Goal: Information Seeking & Learning: Check status

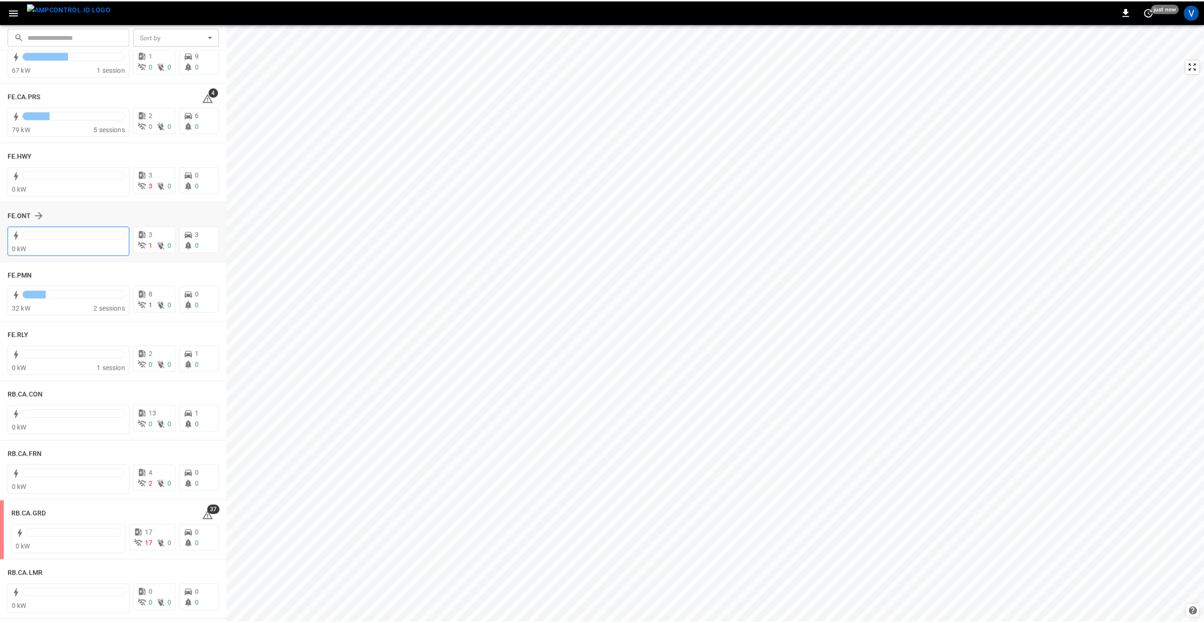
scroll to position [1043, 0]
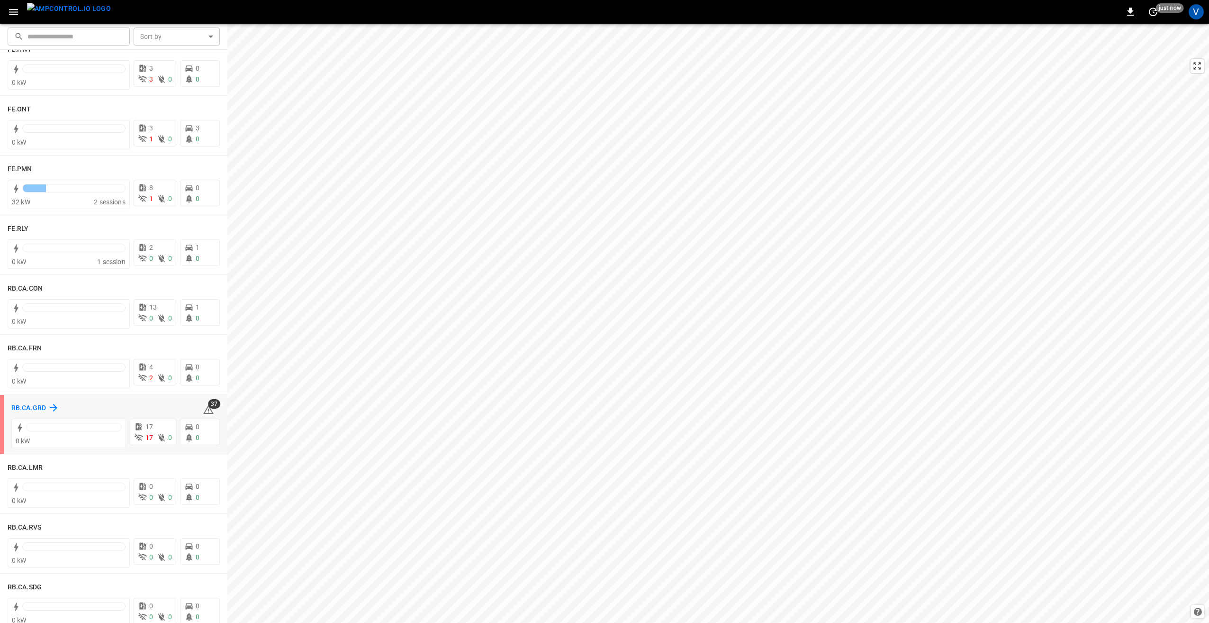
click at [21, 409] on h6 "RB.CA.GRD" at bounding box center [28, 408] width 35 height 10
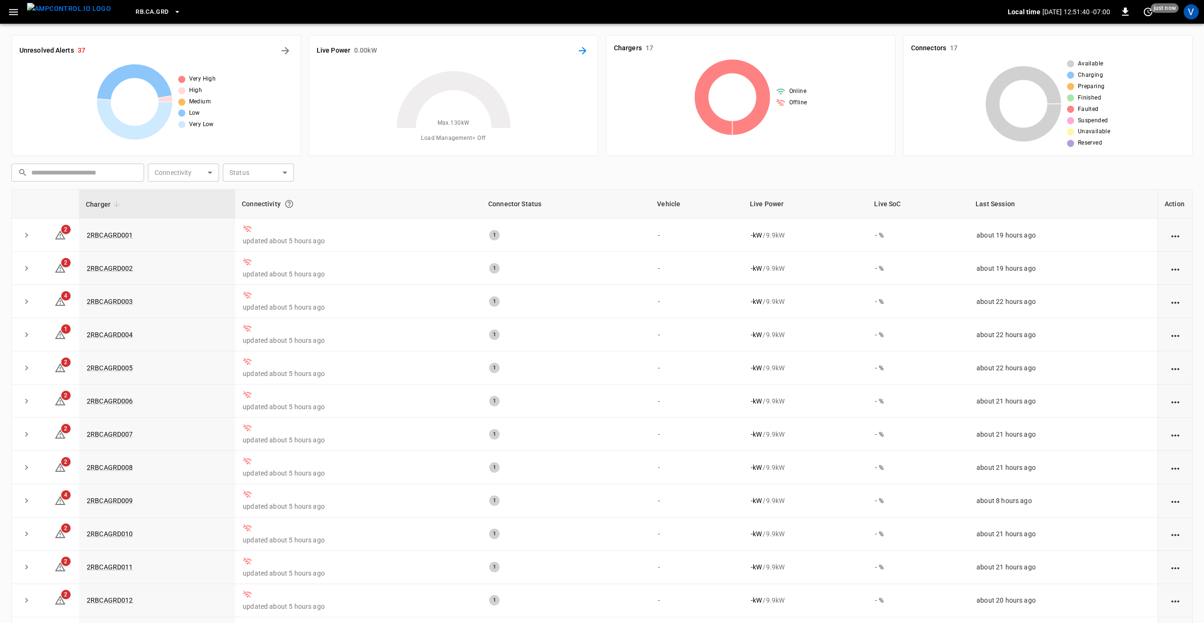
click at [577, 51] on icon "Energy Overview" at bounding box center [582, 50] width 11 height 11
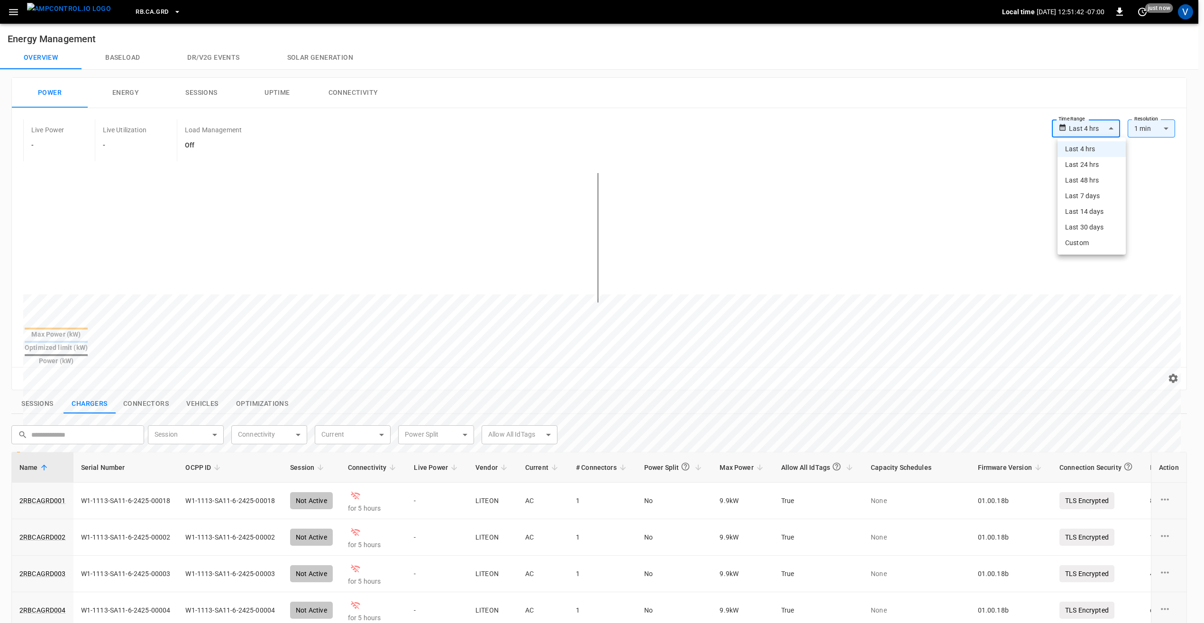
click at [1100, 136] on body "**********" at bounding box center [602, 460] width 1204 height 921
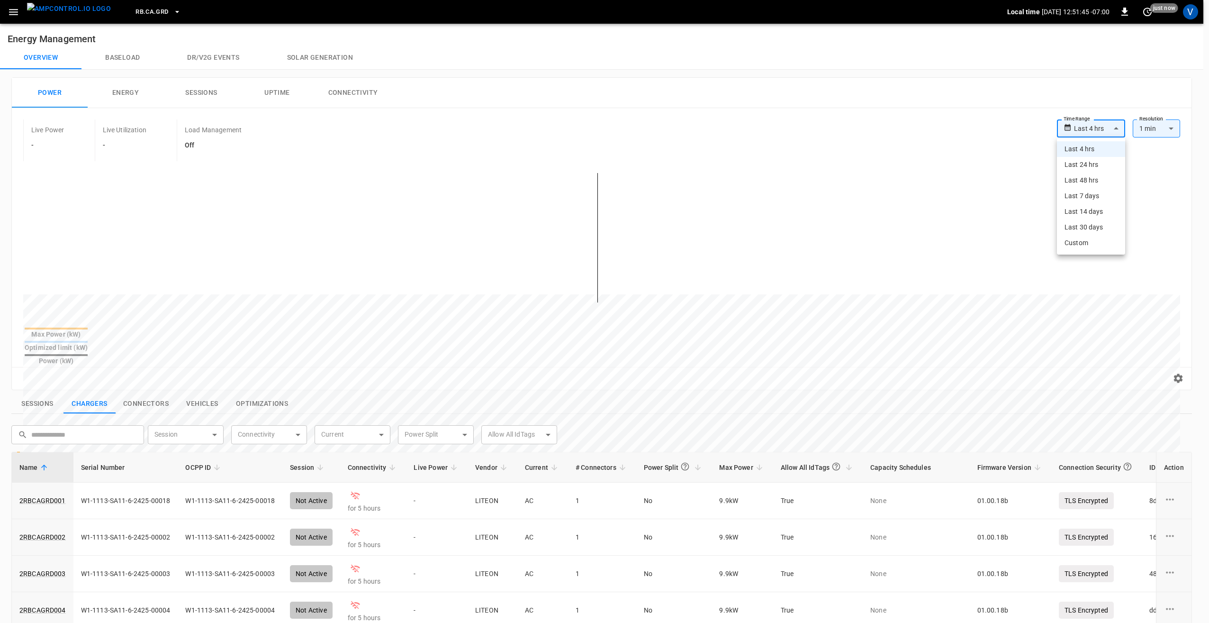
click at [1089, 191] on li "Last 7 days" at bounding box center [1091, 196] width 68 height 16
type input "**********"
type input "***"
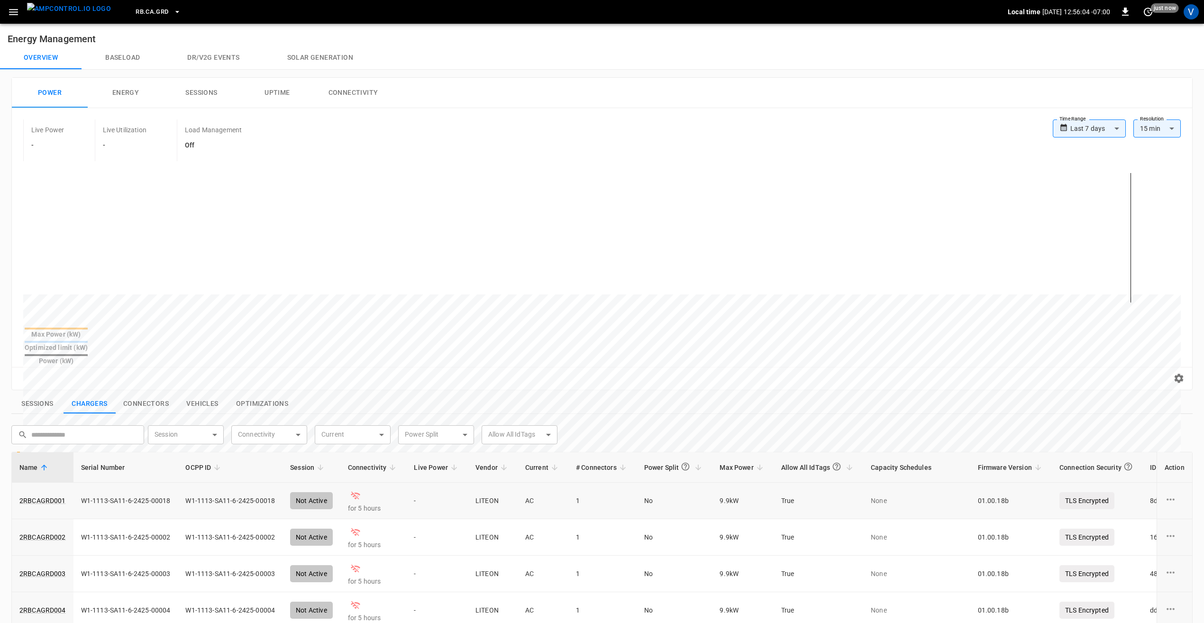
drag, startPoint x: 736, startPoint y: 481, endPoint x: 710, endPoint y: 480, distance: 26.1
click at [712, 482] on td "9.9 kW" at bounding box center [742, 500] width 61 height 36
drag, startPoint x: 710, startPoint y: 480, endPoint x: 716, endPoint y: 485, distance: 7.4
click at [716, 485] on td "9.9 kW" at bounding box center [742, 500] width 61 height 36
drag, startPoint x: 714, startPoint y: 484, endPoint x: 735, endPoint y: 480, distance: 21.3
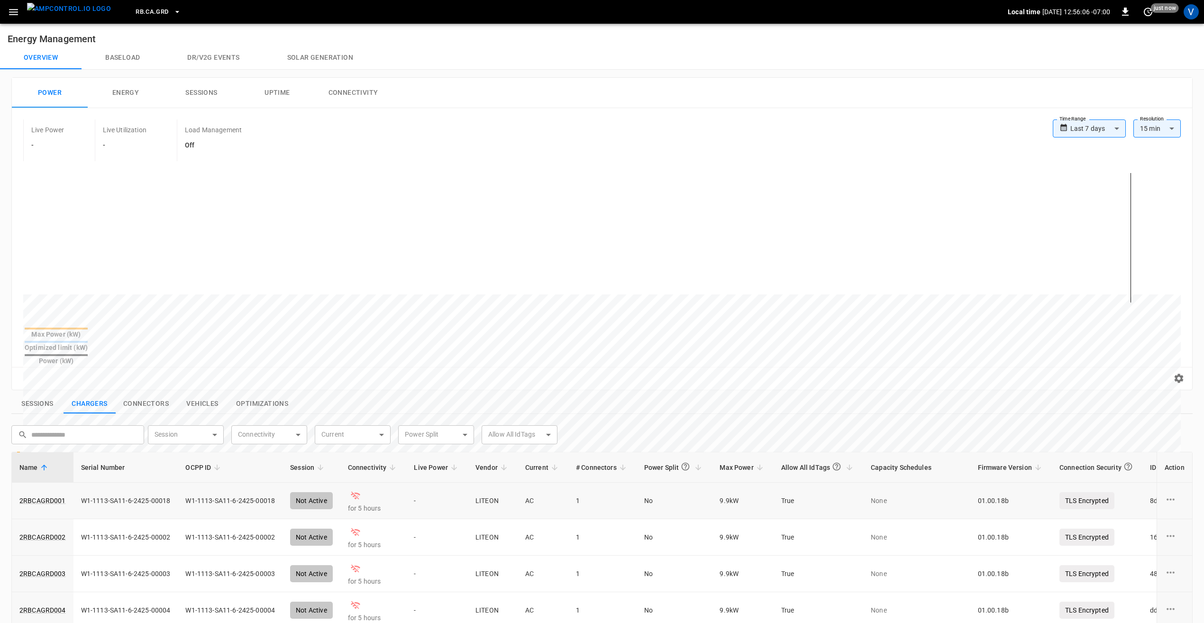
click at [735, 482] on td "9.9 kW" at bounding box center [742, 500] width 61 height 36
drag, startPoint x: 735, startPoint y: 480, endPoint x: 676, endPoint y: 411, distance: 90.5
click at [676, 418] on div "​ ​ Session ​ Session Connectivity ​ Connectivity Current ​ Current Power Split…" at bounding box center [596, 431] width 1185 height 27
drag, startPoint x: 713, startPoint y: 484, endPoint x: 738, endPoint y: 482, distance: 25.7
click at [738, 482] on td "9.9 kW" at bounding box center [742, 500] width 61 height 36
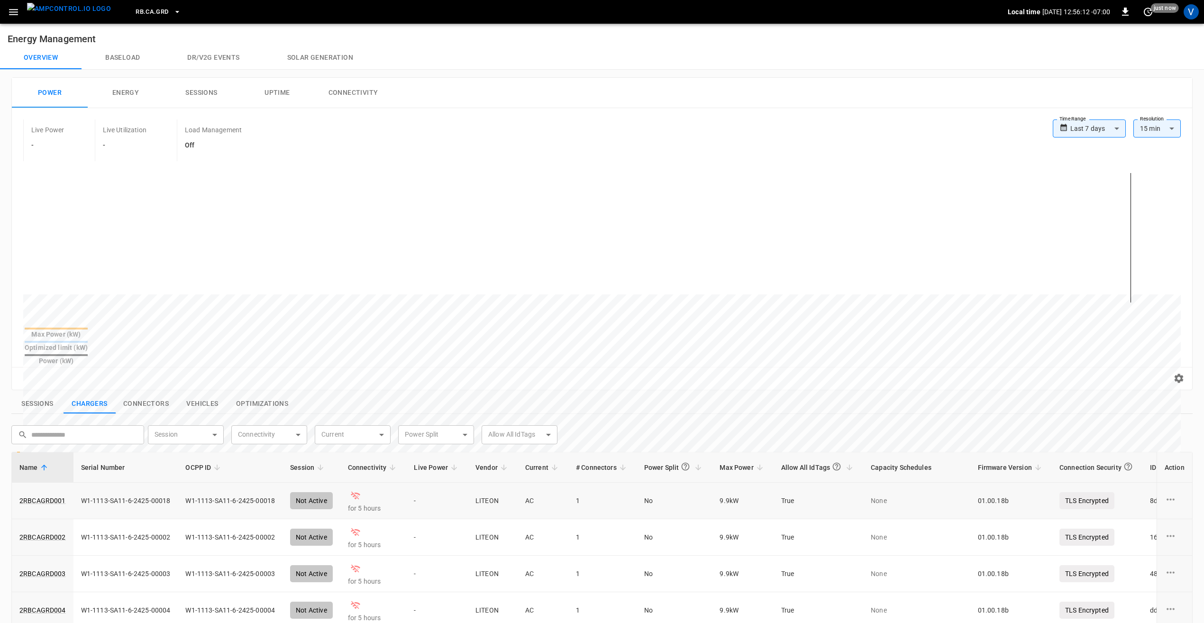
drag, startPoint x: 738, startPoint y: 482, endPoint x: 733, endPoint y: 484, distance: 5.7
click at [733, 484] on td "9.9 kW" at bounding box center [742, 500] width 61 height 36
click at [152, 11] on button "RB.CA.GRD" at bounding box center [158, 12] width 53 height 18
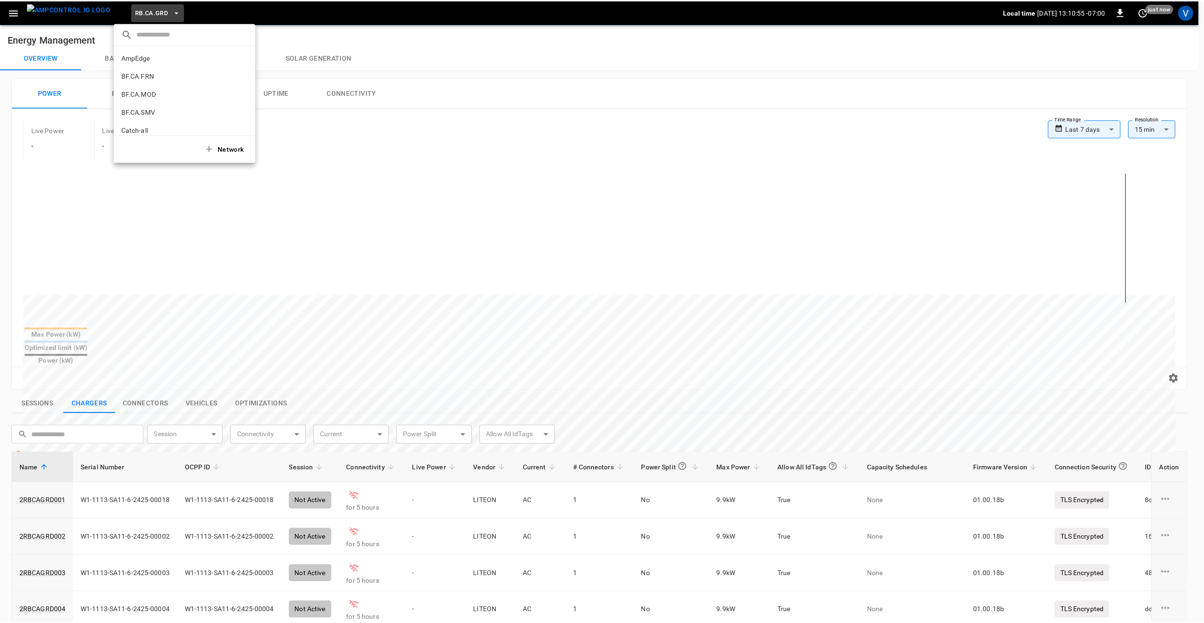
scroll to position [519, 0]
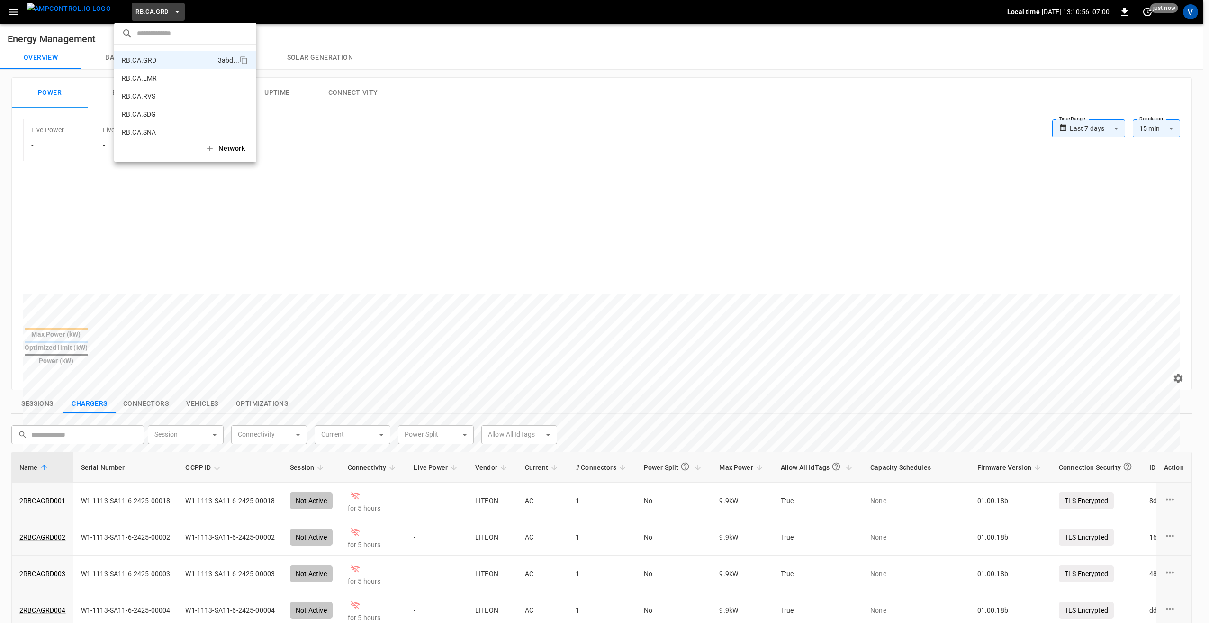
click at [397, 131] on div at bounding box center [604, 311] width 1209 height 623
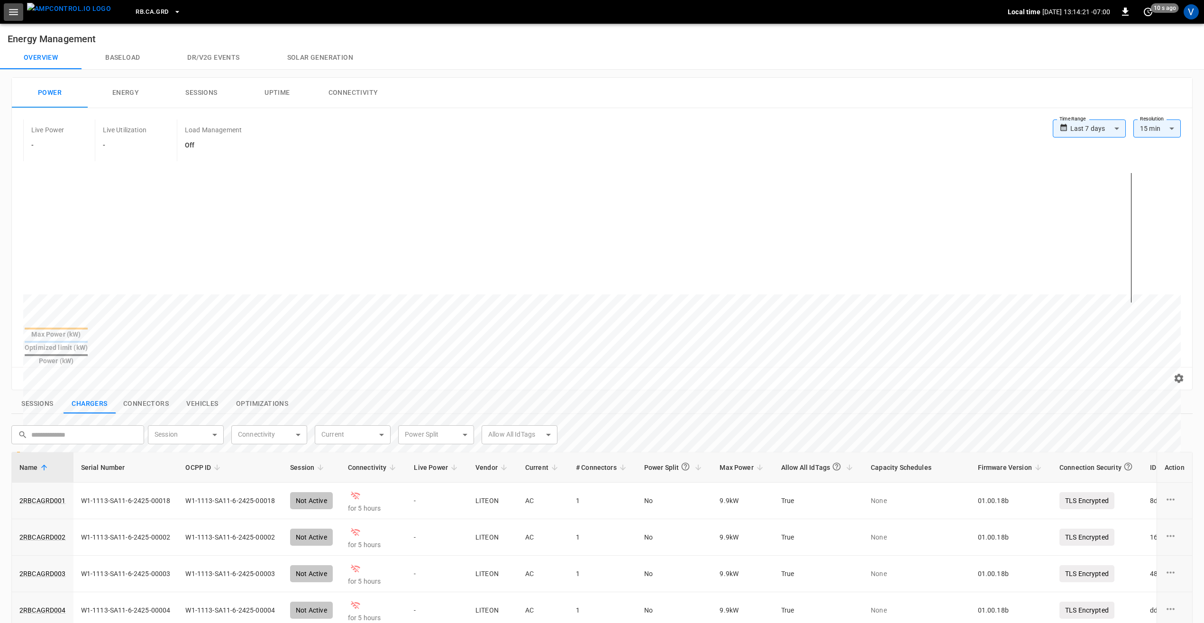
click at [10, 16] on icon "button" at bounding box center [14, 12] width 12 height 12
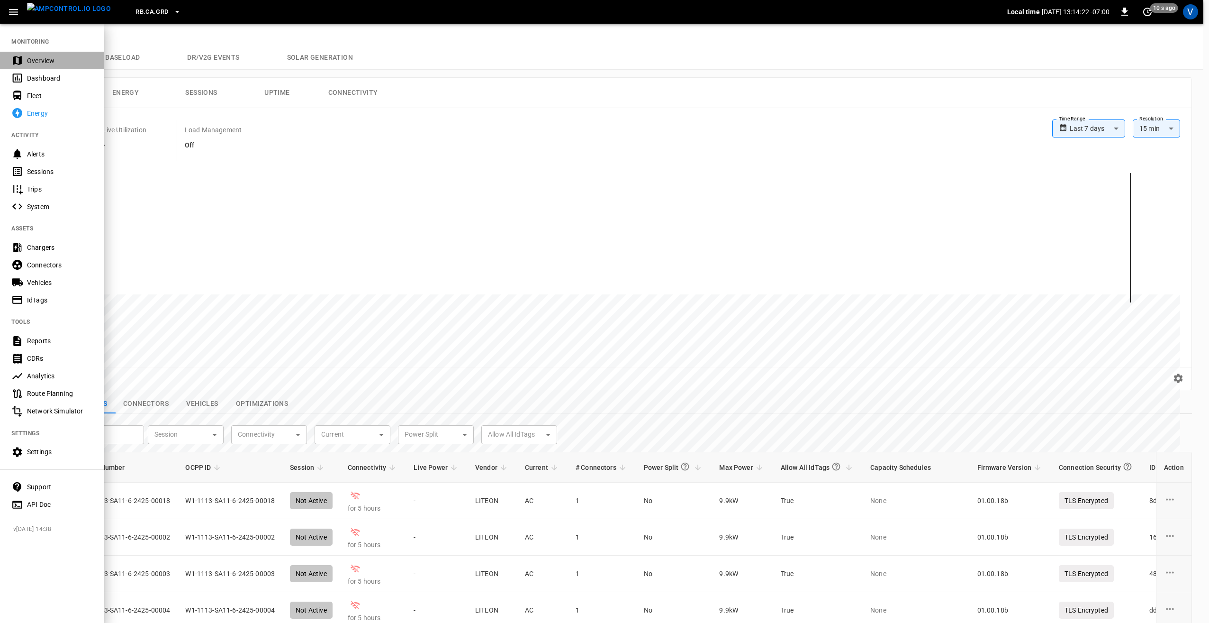
click at [54, 61] on div "Overview" at bounding box center [60, 60] width 66 height 9
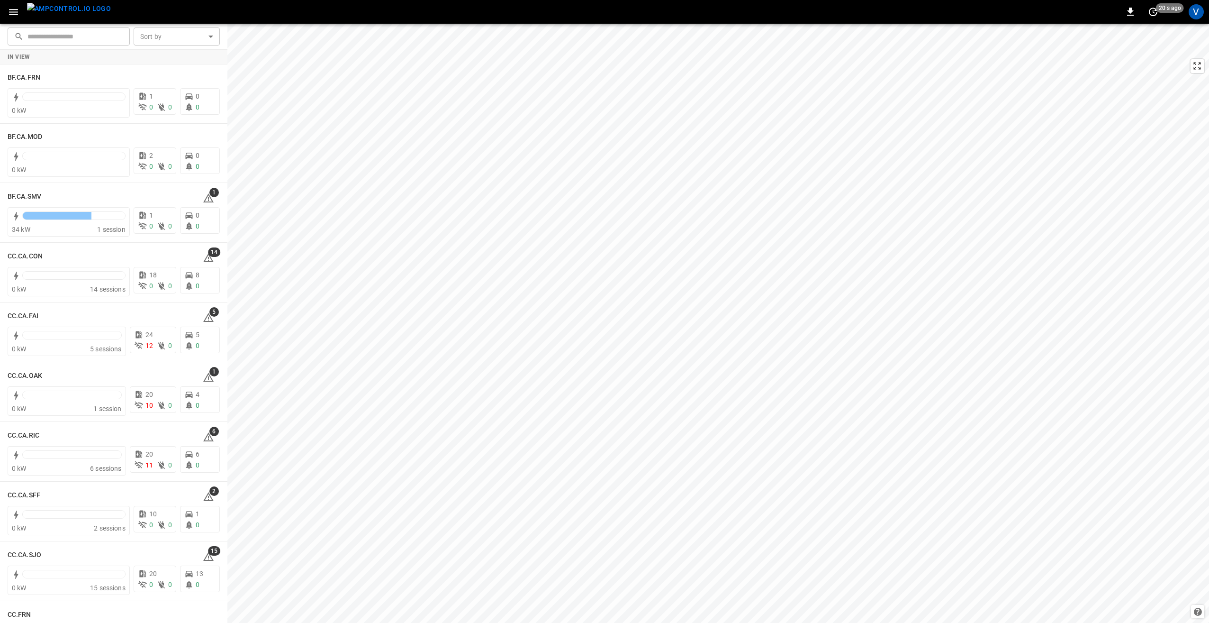
click at [17, 13] on icon "button" at bounding box center [14, 12] width 12 height 12
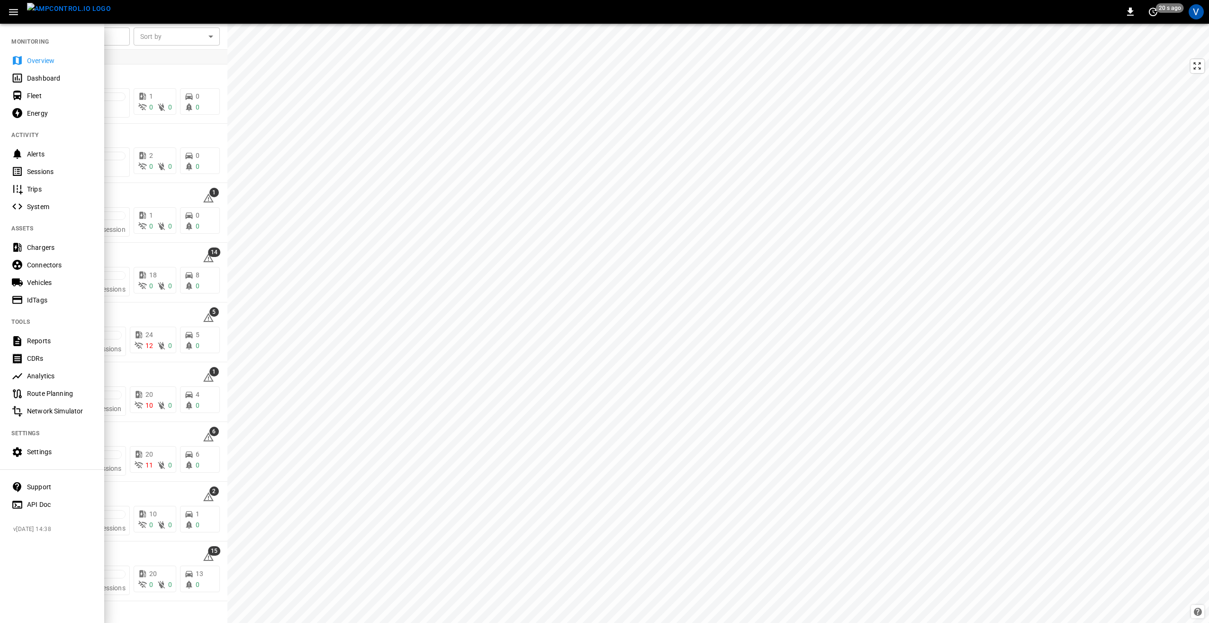
click at [44, 449] on div "Settings" at bounding box center [60, 451] width 66 height 9
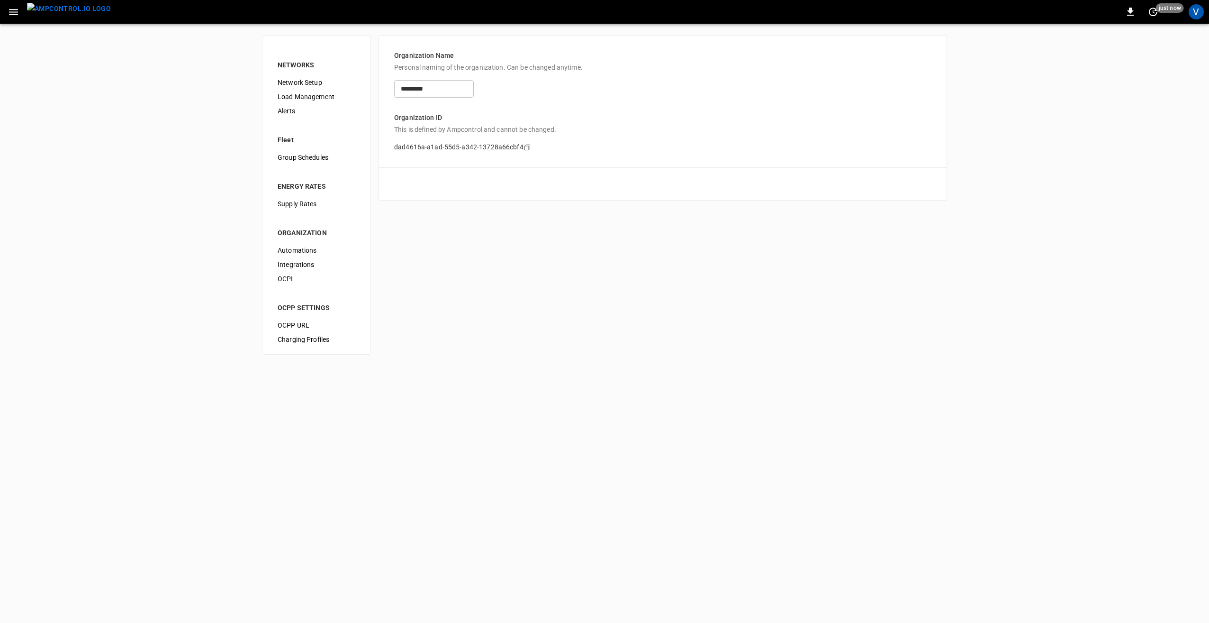
click at [303, 99] on span "Load Management" at bounding box center [317, 97] width 78 height 10
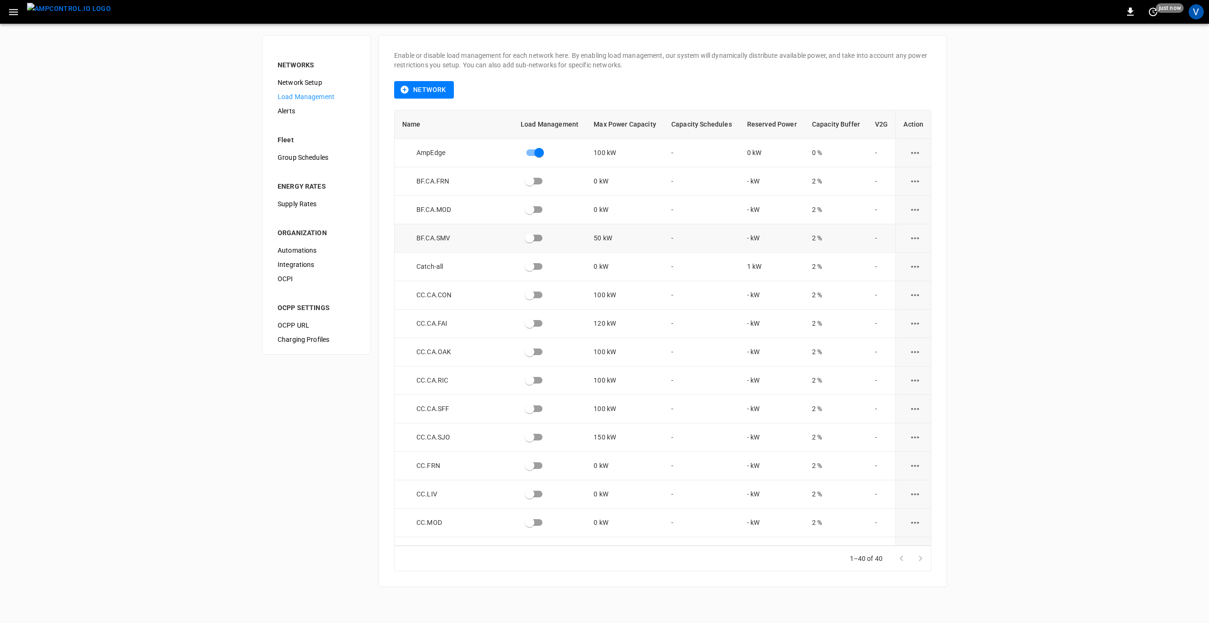
click at [912, 239] on icon "load management options" at bounding box center [915, 238] width 12 height 12
click at [913, 260] on li "Edit" at bounding box center [932, 262] width 67 height 16
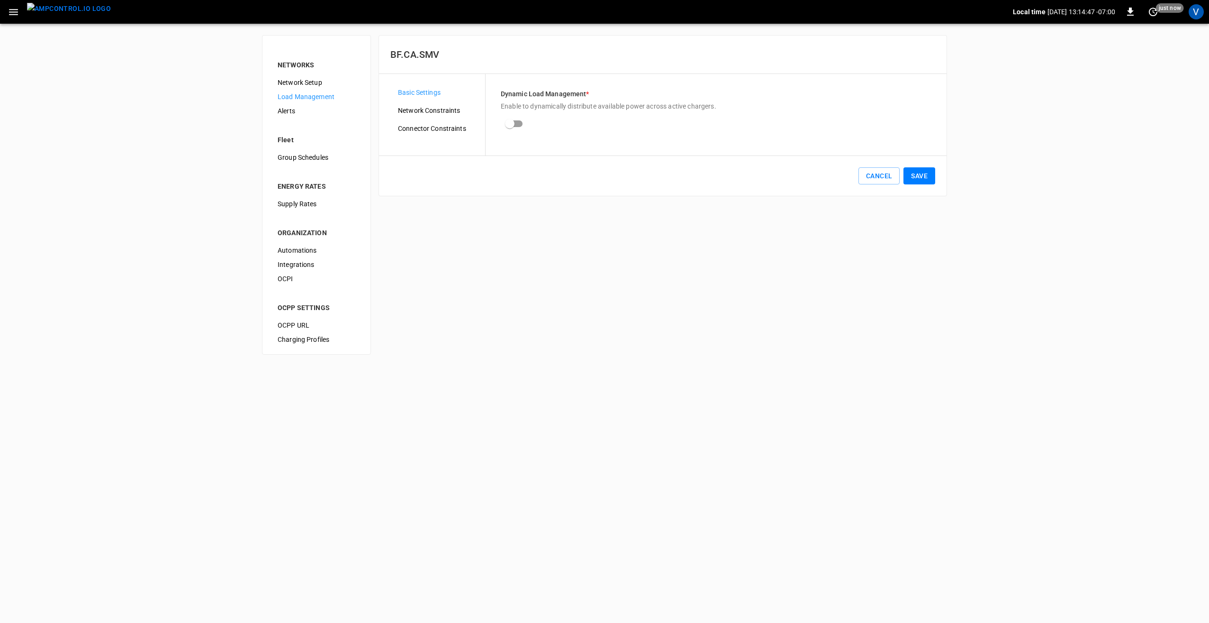
click at [413, 109] on span "Network Constraints" at bounding box center [438, 111] width 80 height 10
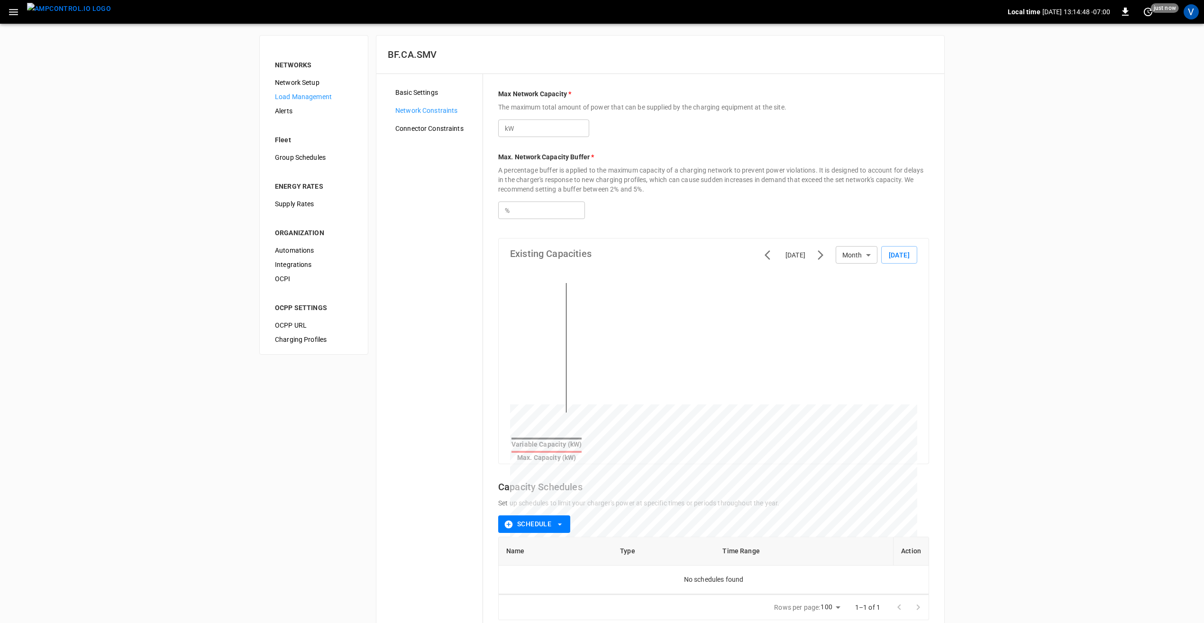
click at [421, 122] on div "Connector Constraints" at bounding box center [435, 128] width 95 height 14
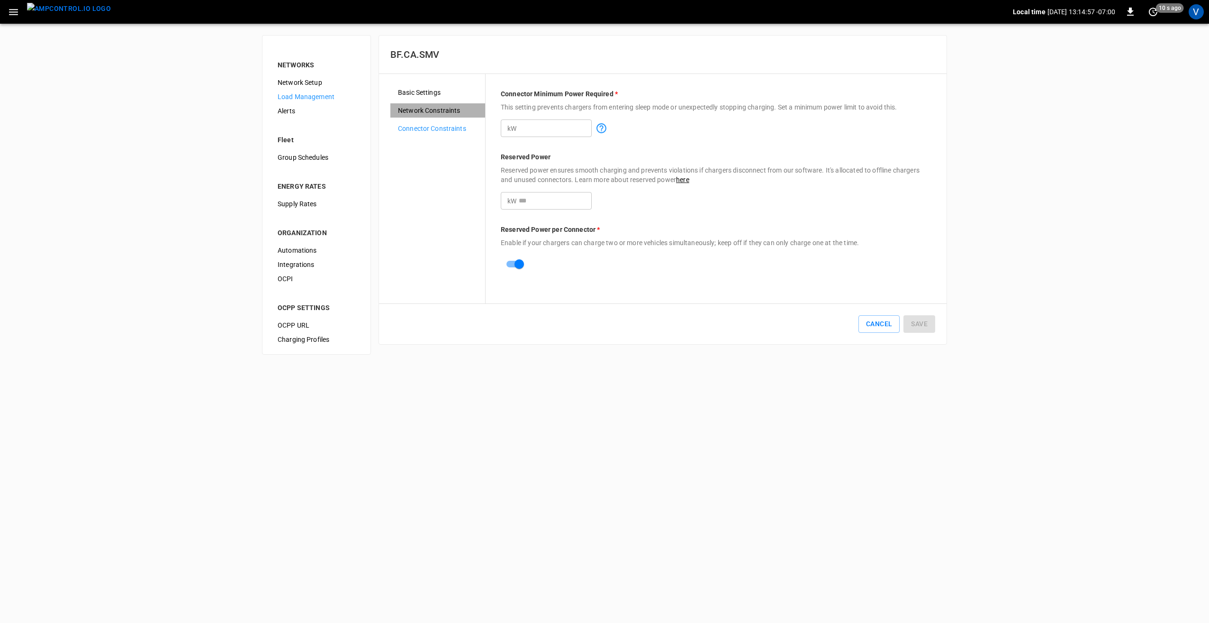
click at [430, 107] on span "Network Constraints" at bounding box center [438, 111] width 80 height 10
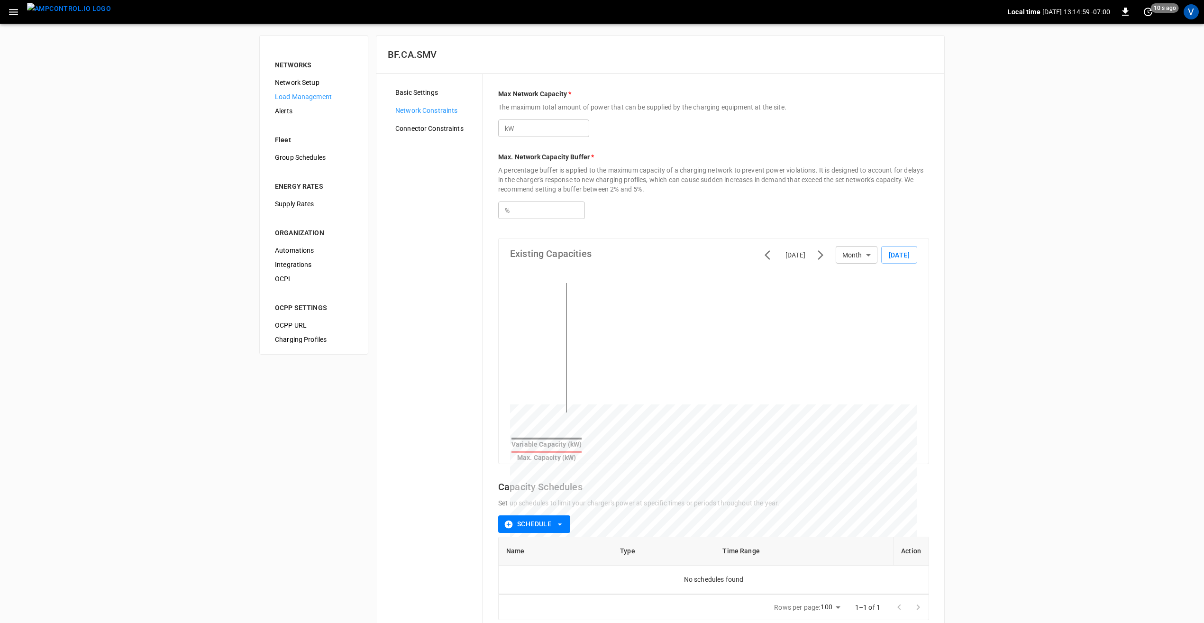
click at [424, 91] on span "Basic Settings" at bounding box center [435, 93] width 80 height 10
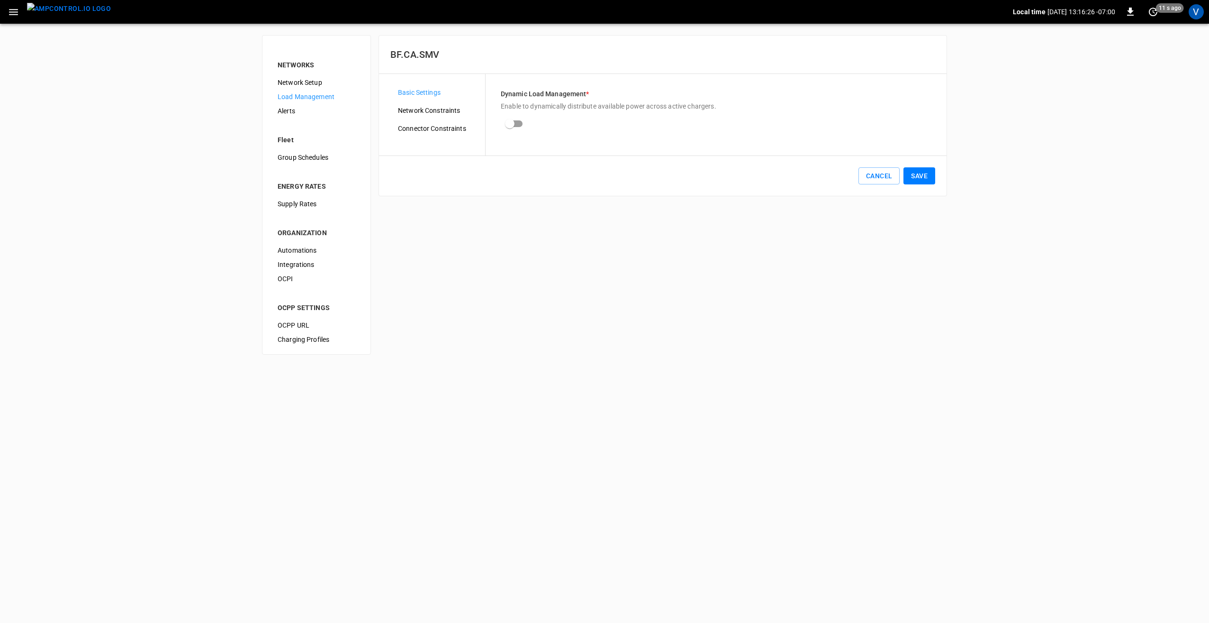
click at [8, 8] on icon "button" at bounding box center [14, 12] width 12 height 12
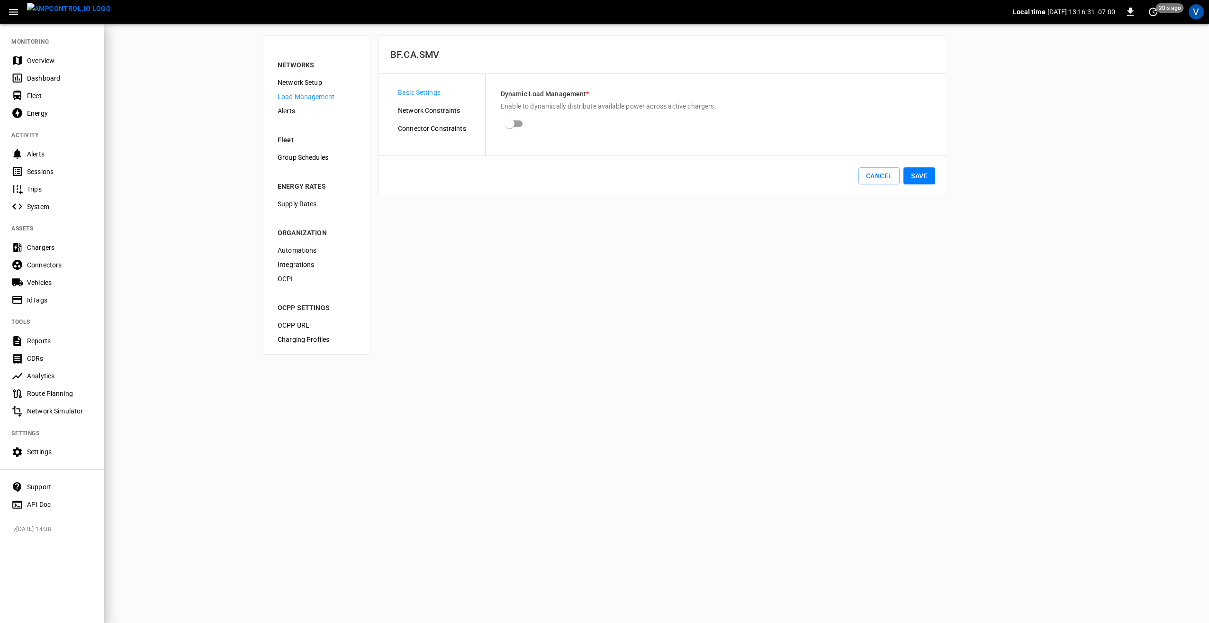
drag, startPoint x: 43, startPoint y: 61, endPoint x: 184, endPoint y: 147, distance: 165.7
click at [43, 61] on div "Overview" at bounding box center [60, 60] width 66 height 9
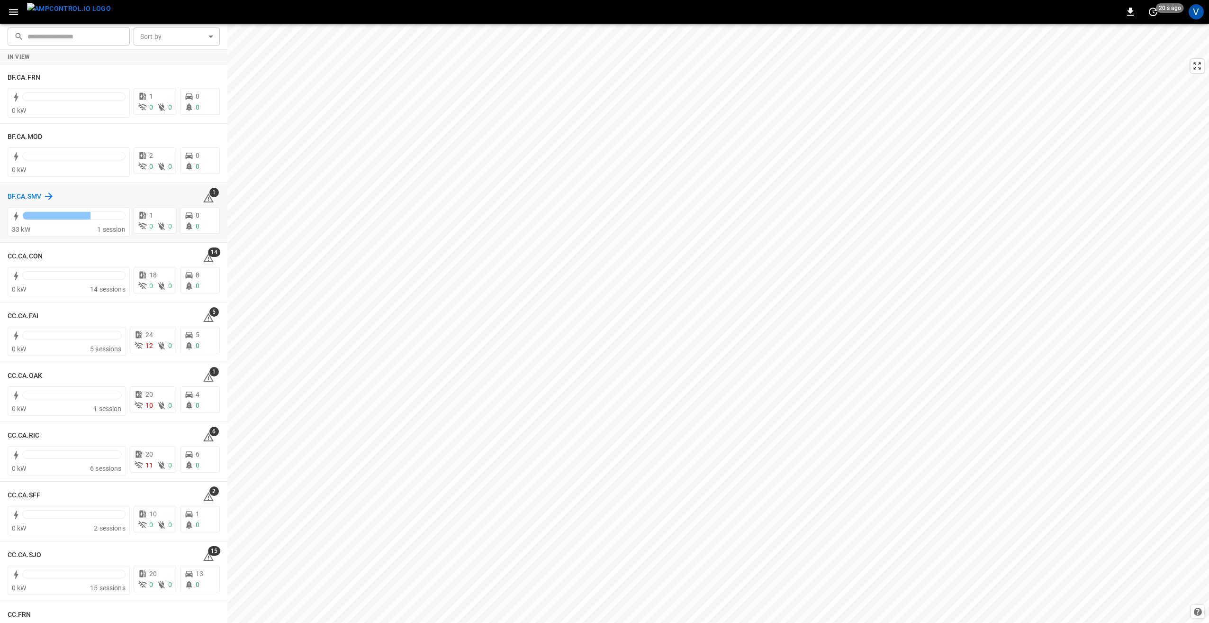
click at [22, 198] on h6 "BF.CA.SMV" at bounding box center [25, 196] width 34 height 10
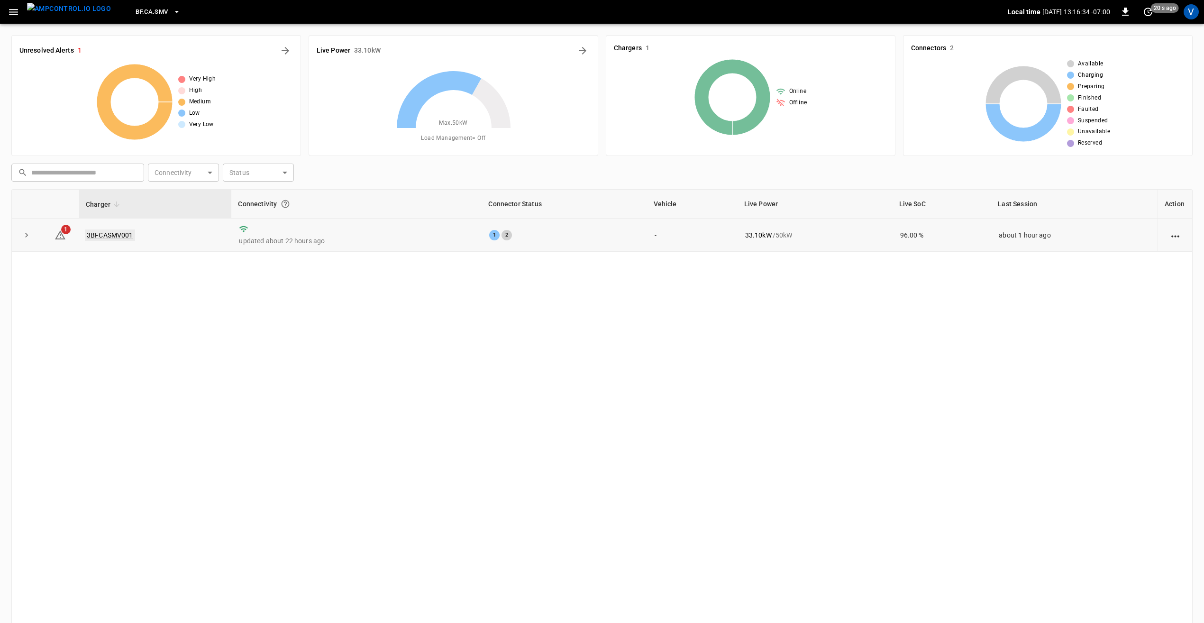
click at [116, 234] on link "3BFCASMV001" at bounding box center [110, 234] width 50 height 11
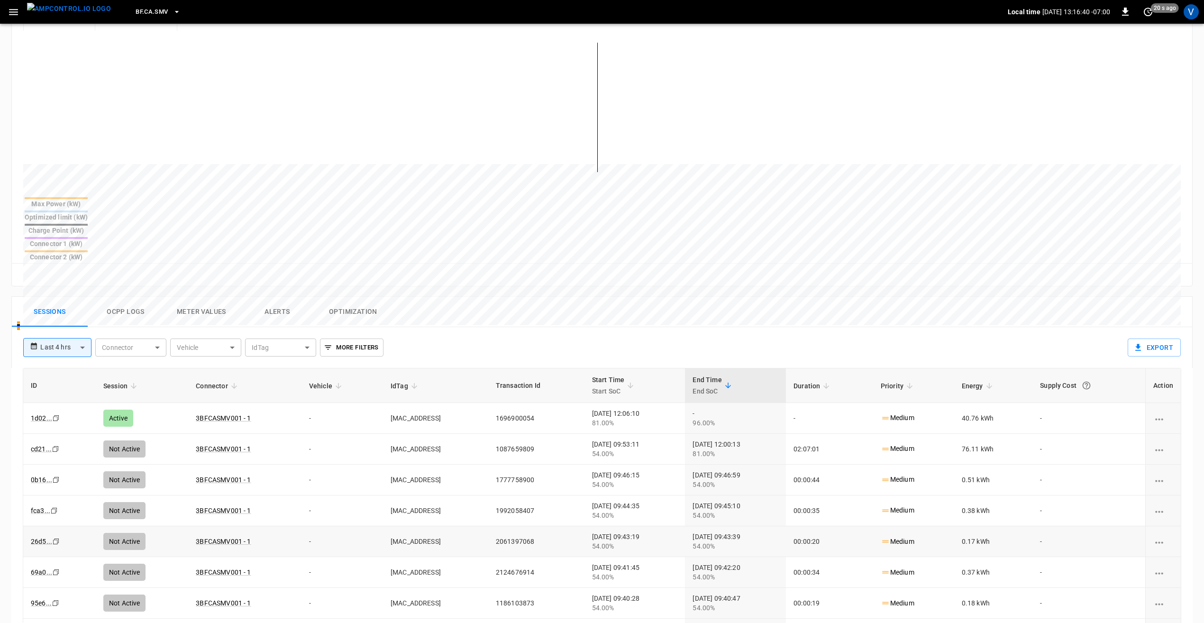
scroll to position [237, 0]
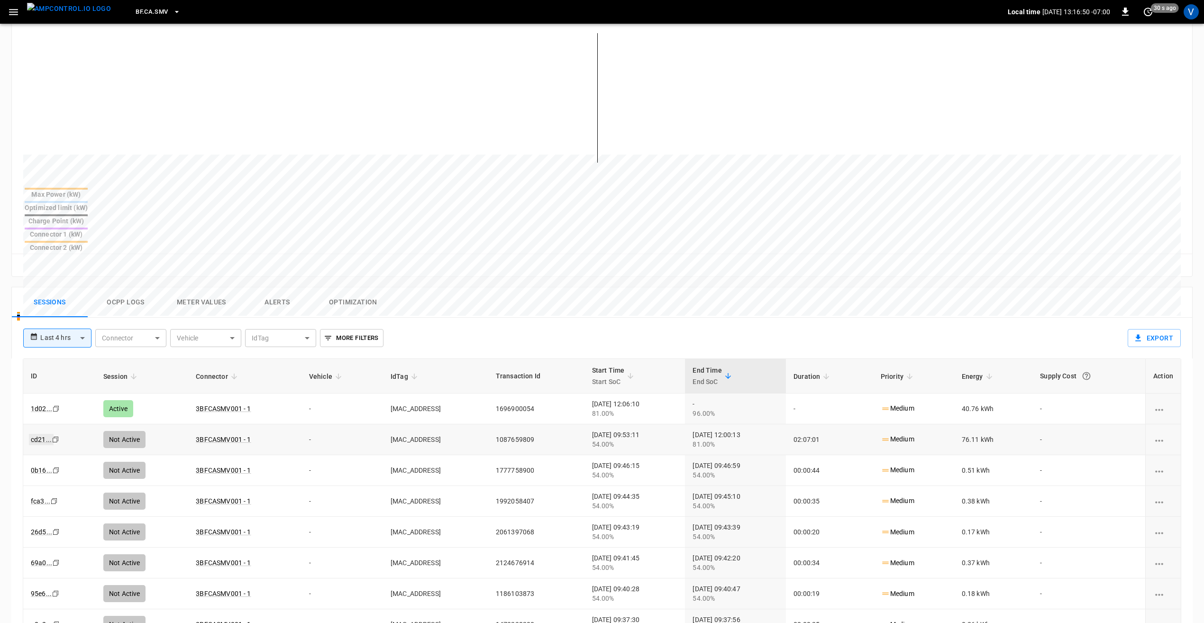
click at [38, 434] on link "cd21 ..." at bounding box center [41, 439] width 25 height 11
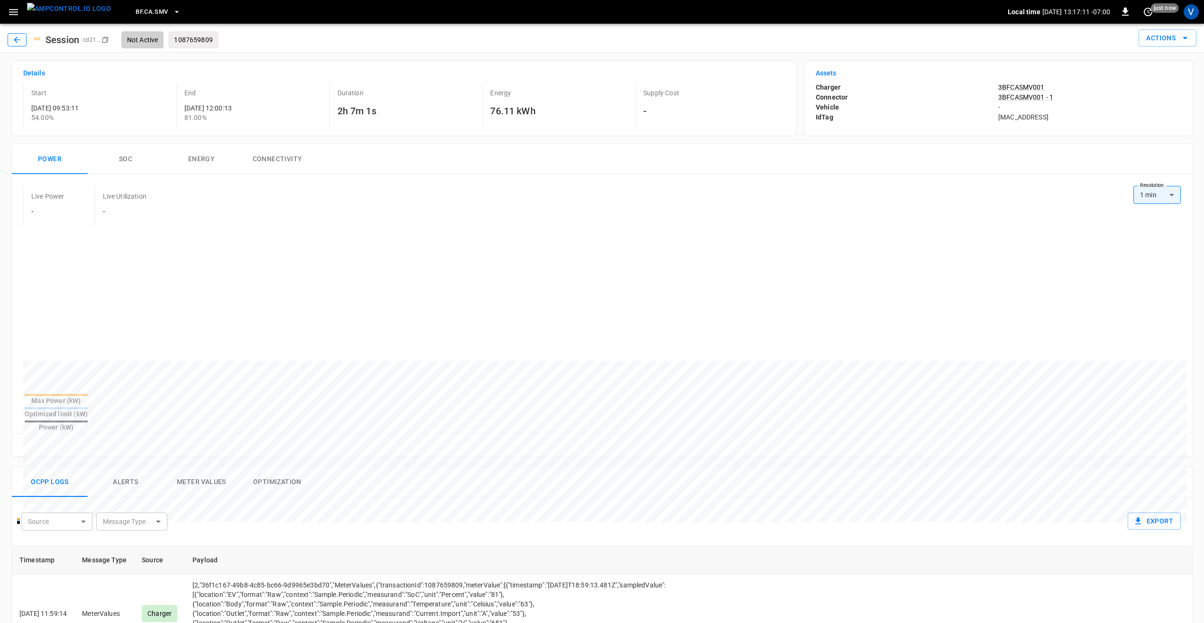
click at [13, 39] on icon "button" at bounding box center [16, 39] width 9 height 9
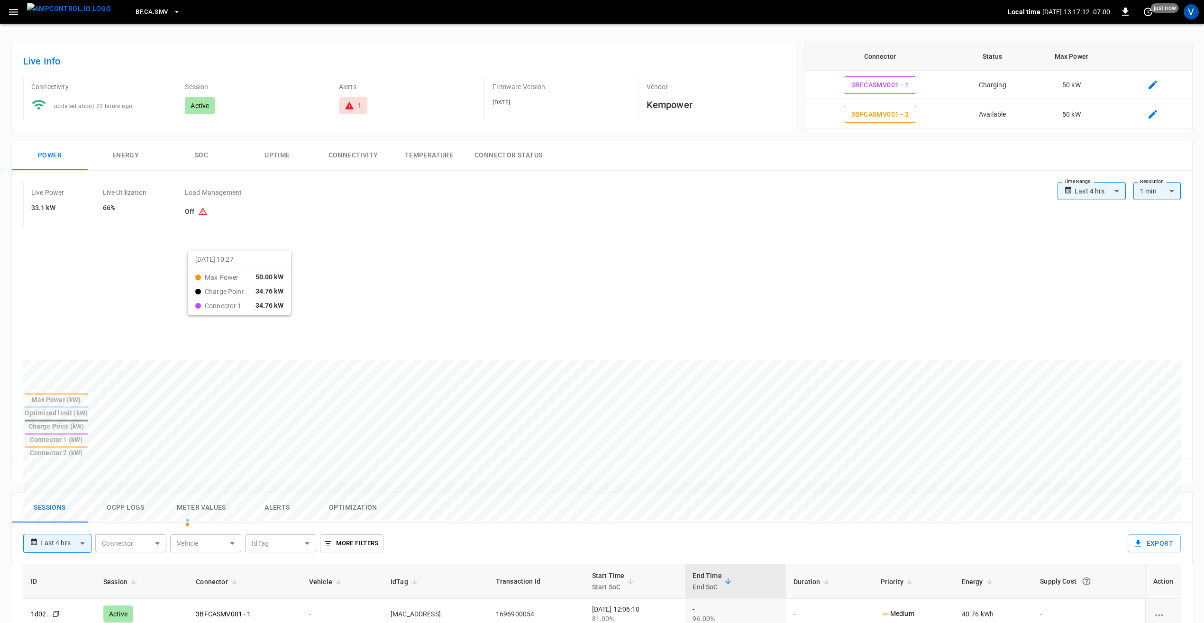
scroll to position [47, 0]
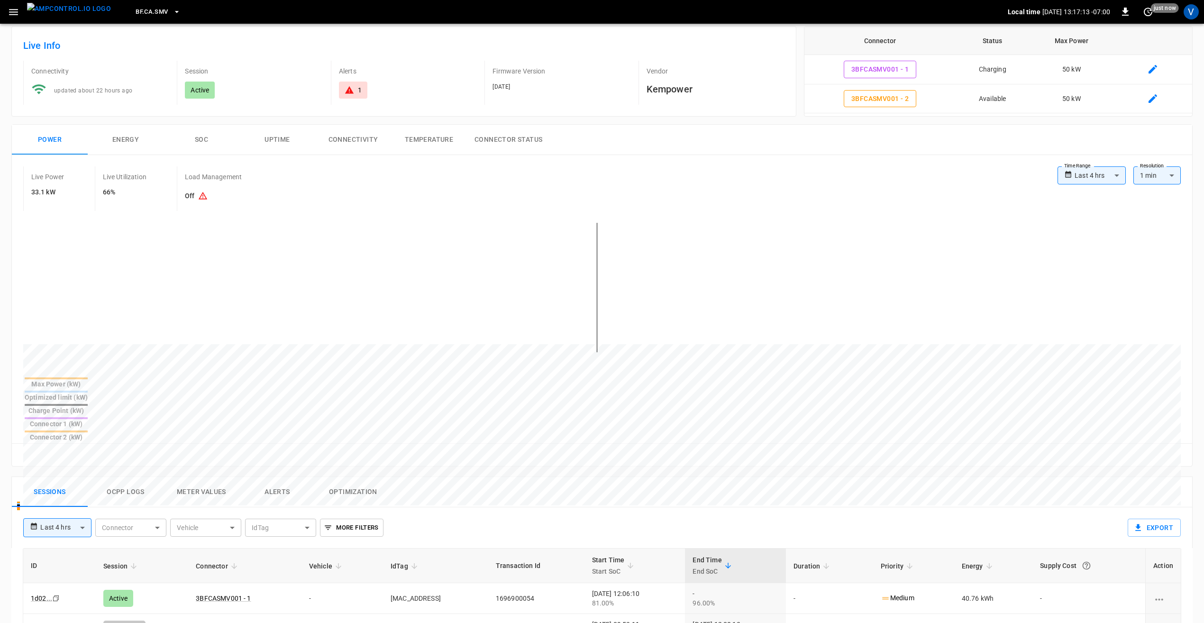
click at [1096, 175] on body "**********" at bounding box center [602, 487] width 1204 height 1068
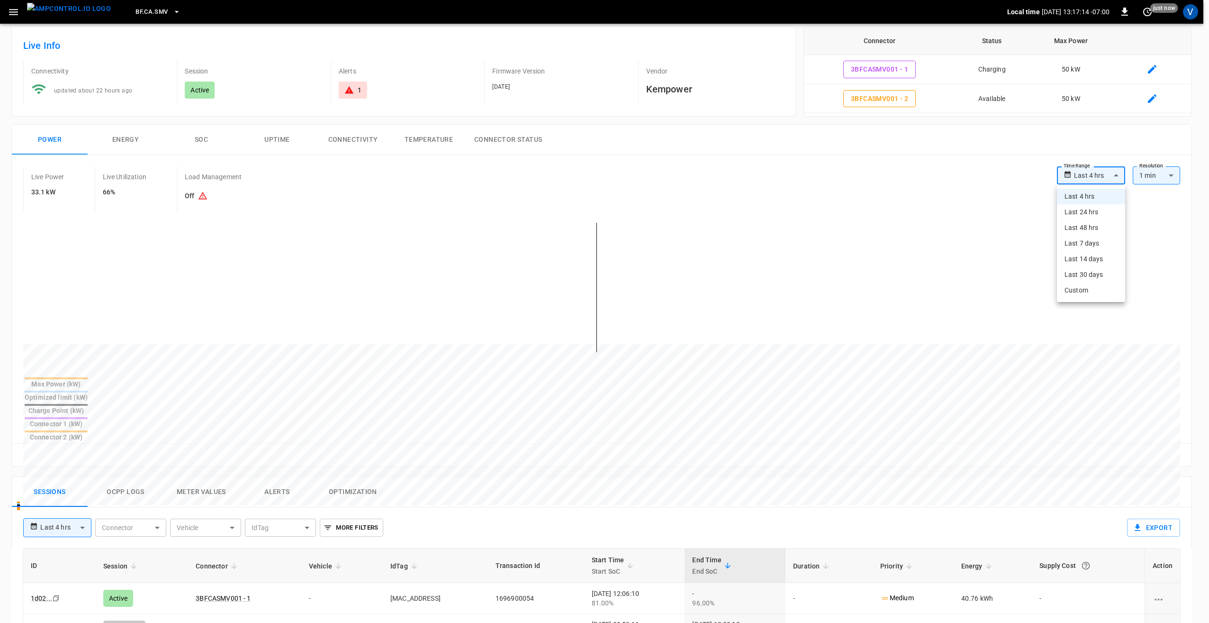
click at [1089, 222] on li "Last 48 hrs" at bounding box center [1091, 228] width 68 height 16
type input "**********"
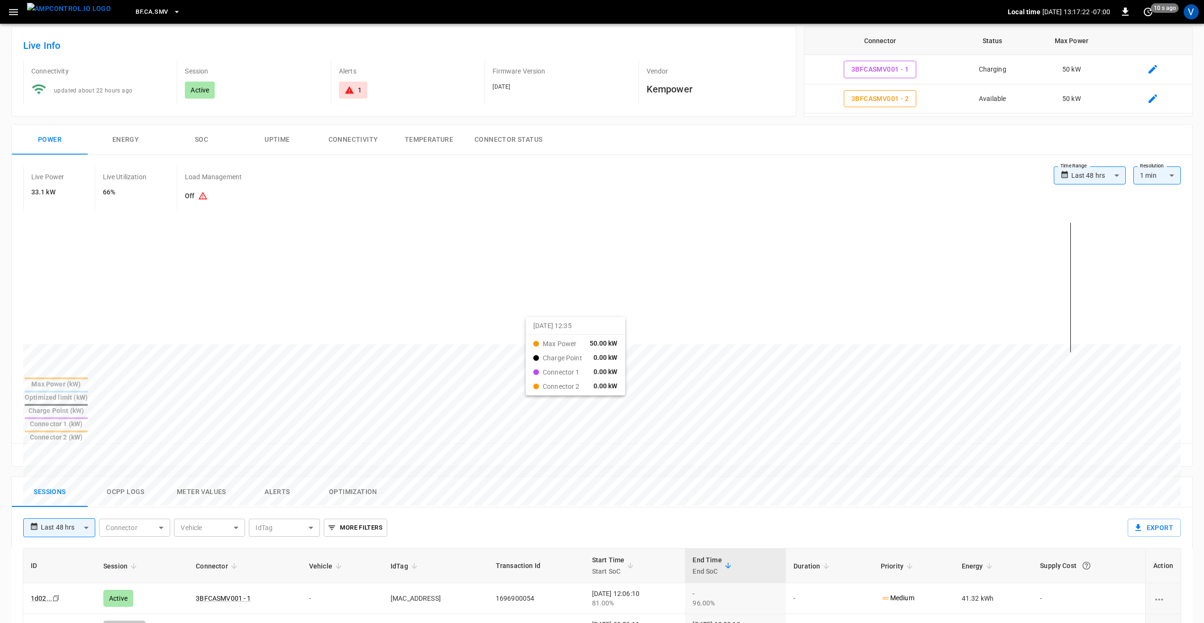
drag, startPoint x: 778, startPoint y: 331, endPoint x: 536, endPoint y: 326, distance: 242.2
click at [536, 508] on div at bounding box center [584, 572] width 1122 height 129
drag, startPoint x: 634, startPoint y: 314, endPoint x: 587, endPoint y: 311, distance: 46.5
click at [587, 508] on div at bounding box center [584, 572] width 1122 height 129
click at [500, 136] on button "Connector Status" at bounding box center [508, 140] width 83 height 30
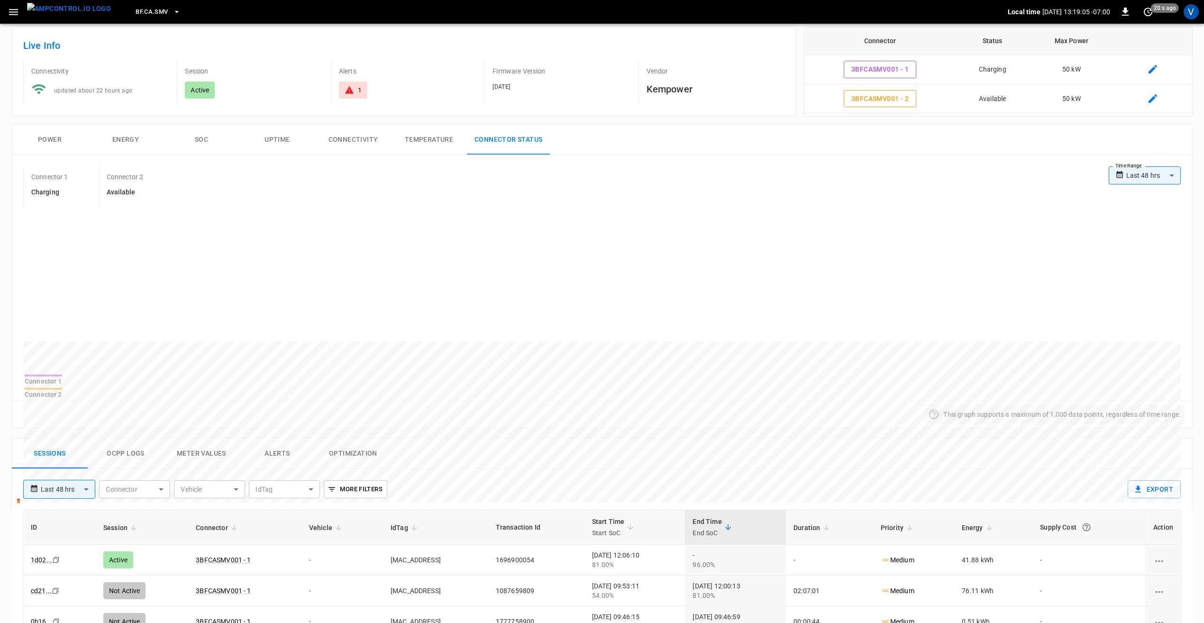
click at [45, 145] on button "Power" at bounding box center [50, 140] width 76 height 30
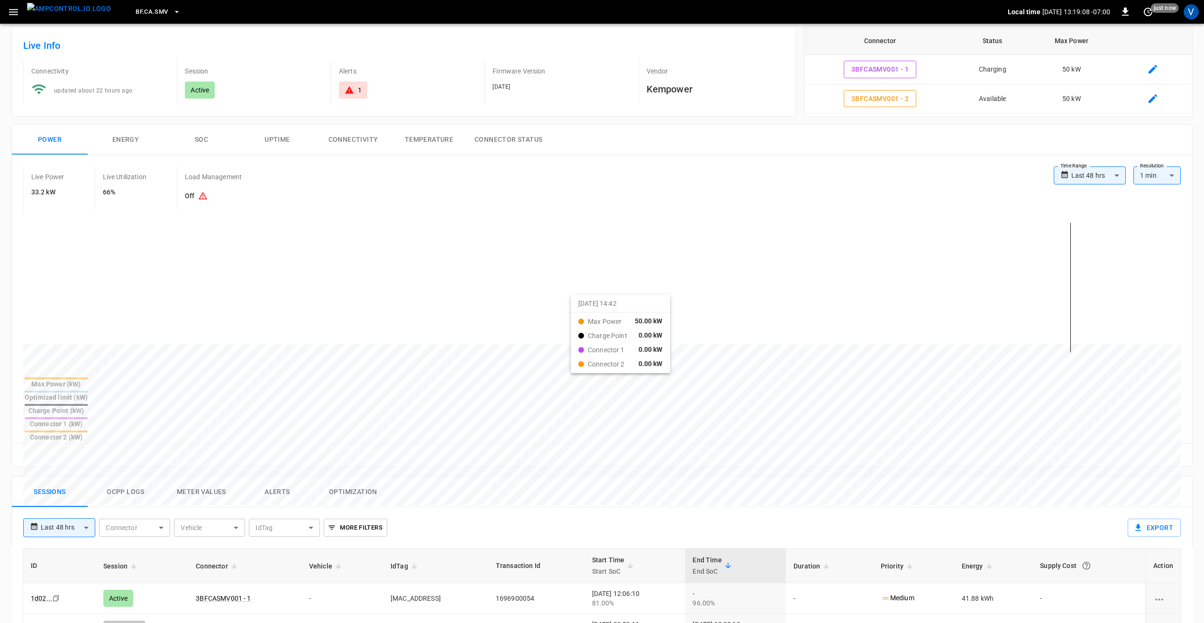
drag, startPoint x: 643, startPoint y: 305, endPoint x: 582, endPoint y: 303, distance: 60.7
click at [582, 508] on div at bounding box center [584, 572] width 1122 height 129
drag, startPoint x: 636, startPoint y: 297, endPoint x: 593, endPoint y: 300, distance: 42.8
click at [593, 508] on div at bounding box center [584, 572] width 1122 height 129
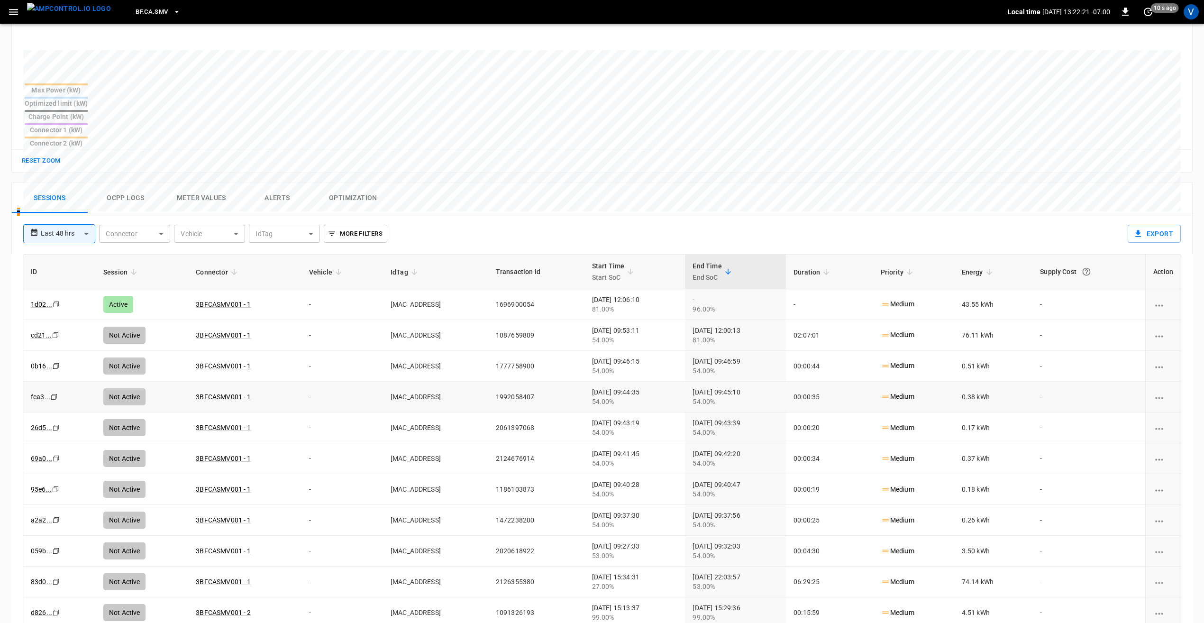
scroll to position [353, 0]
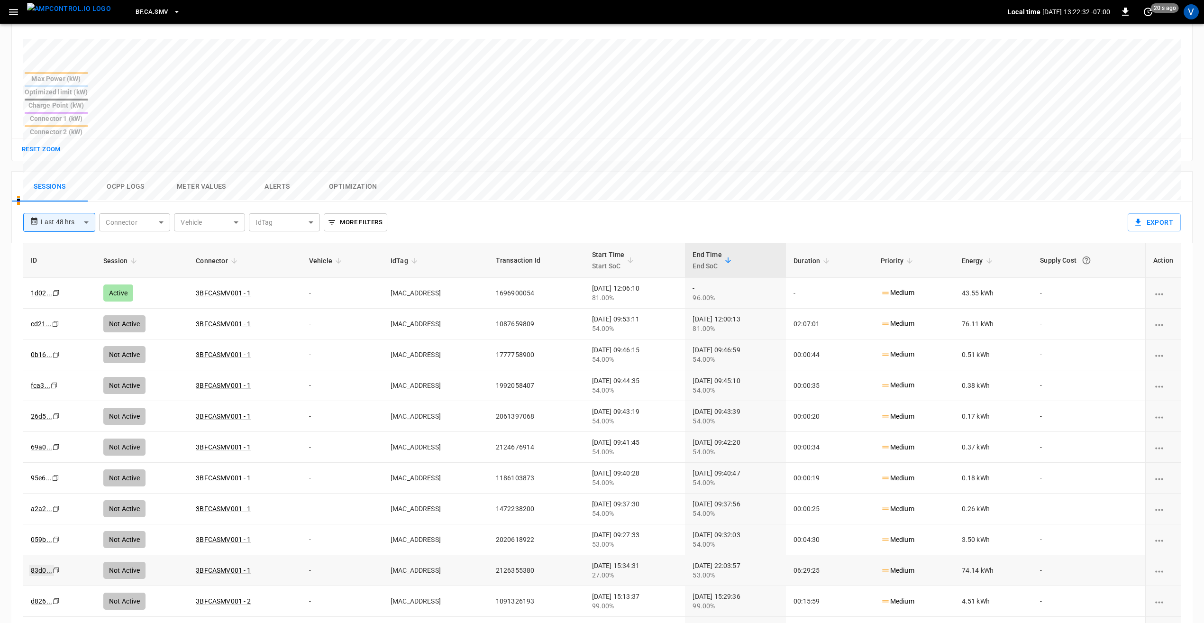
click at [35, 564] on link "83d0 ..." at bounding box center [41, 569] width 25 height 11
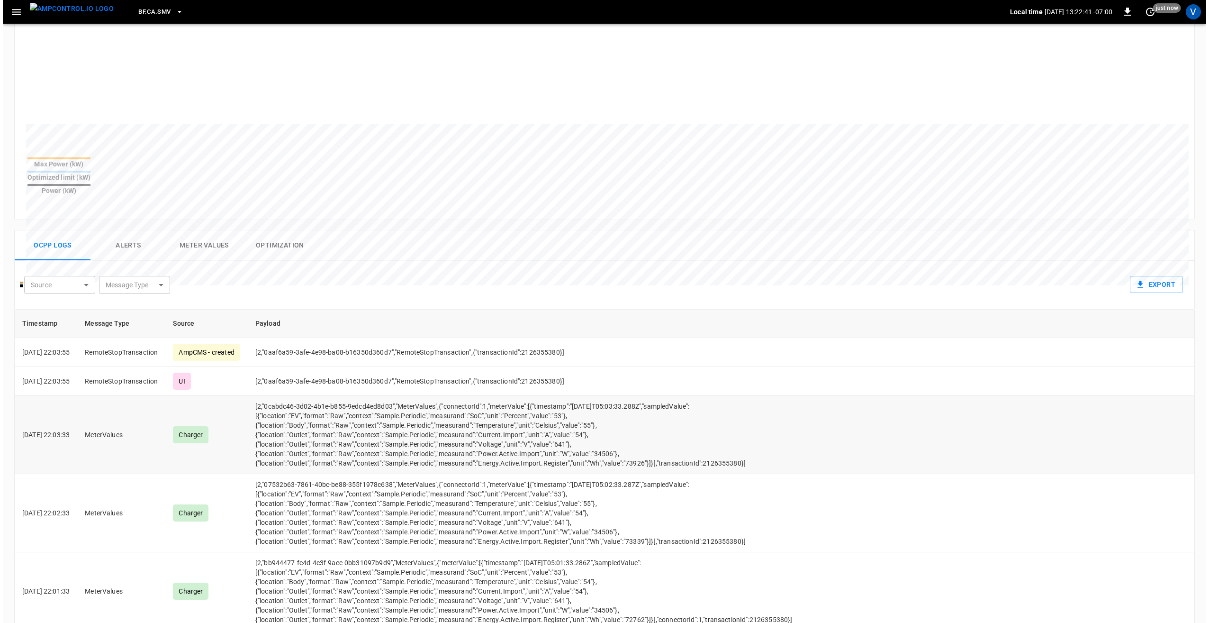
scroll to position [237, 0]
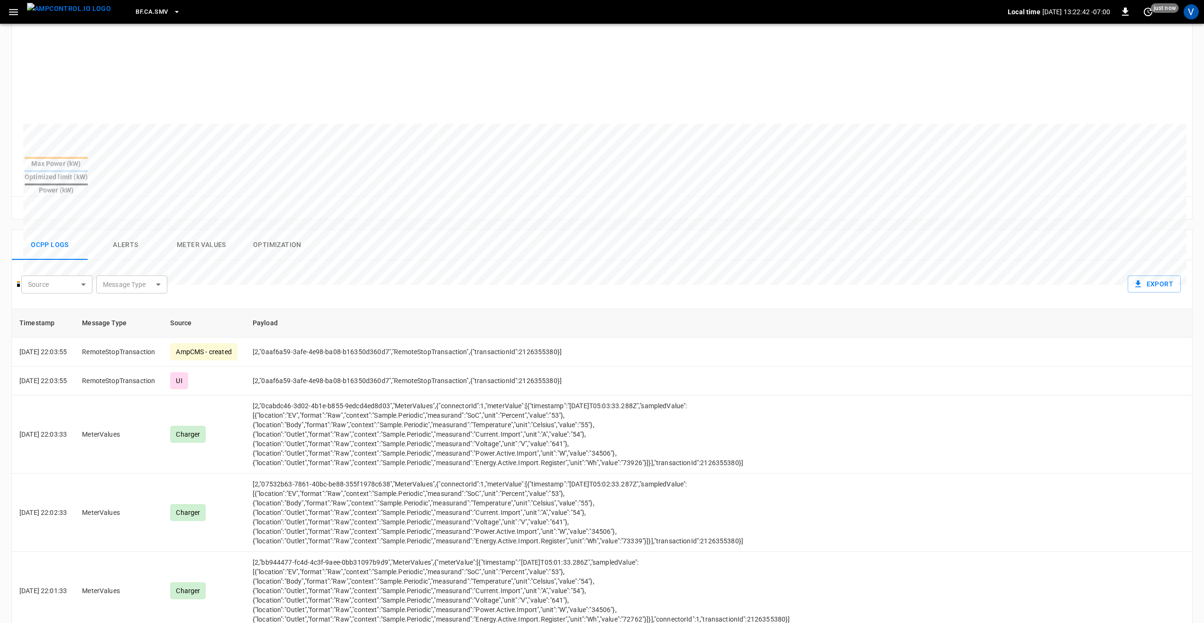
click at [157, 266] on body "BF.CA.SMV Local time [DATE] 13:22:42 -07:00 0 just now V Session 83d0 ... Copy …" at bounding box center [602, 272] width 1204 height 1018
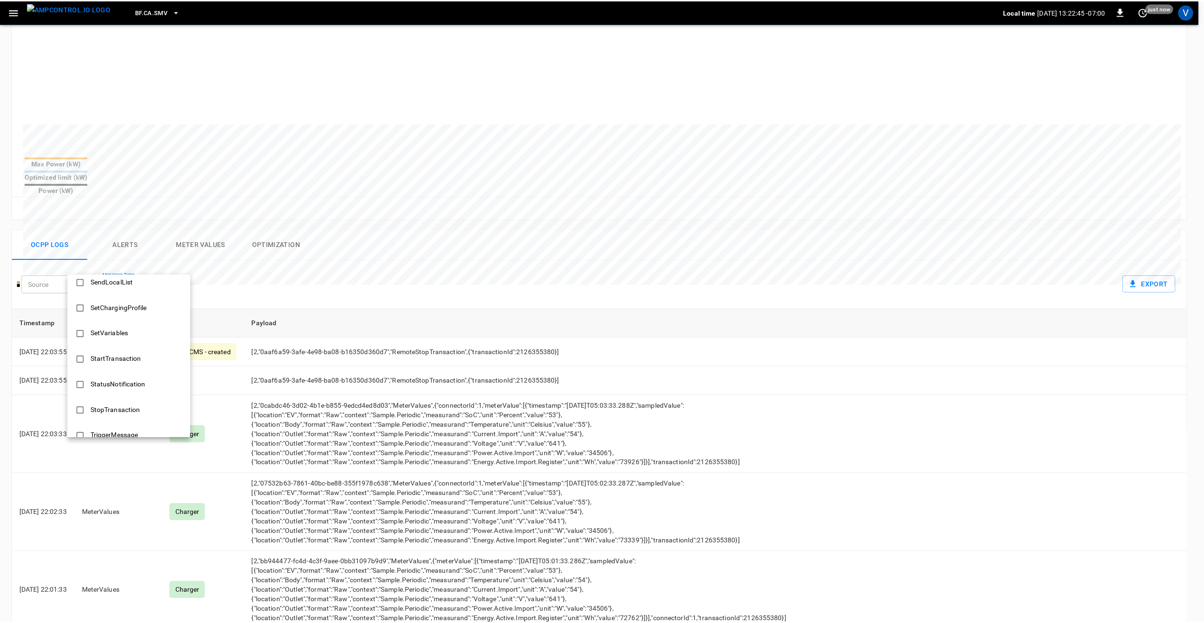
scroll to position [474, 0]
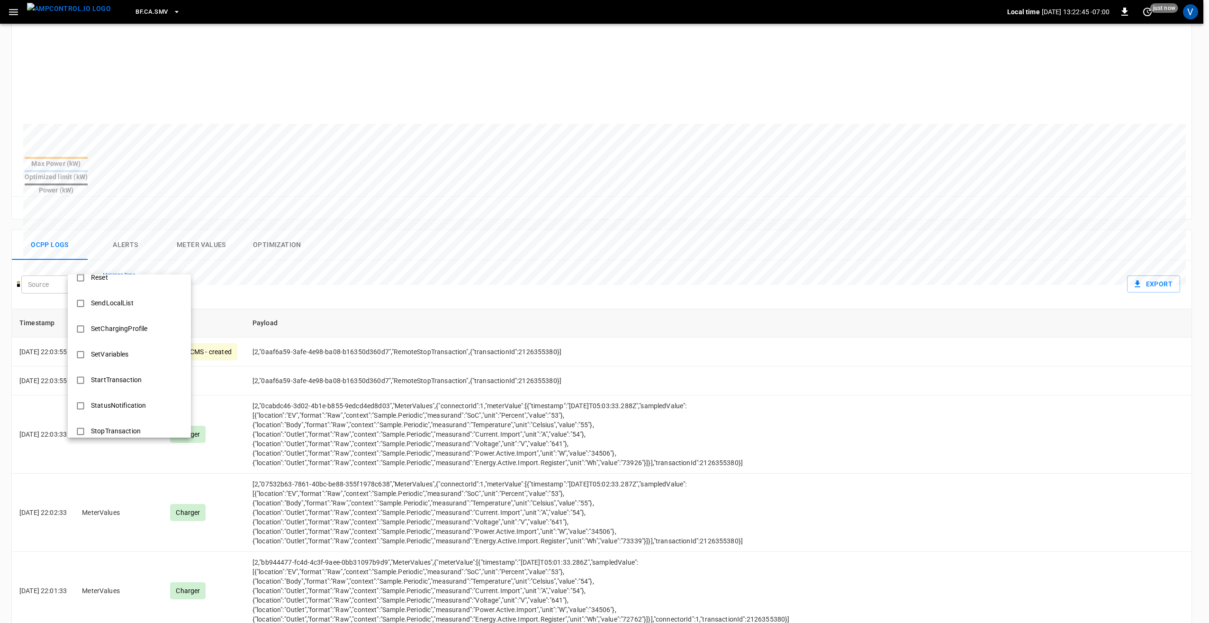
click at [104, 330] on div "SetChargingProfile" at bounding box center [119, 329] width 68 height 18
type input "**********"
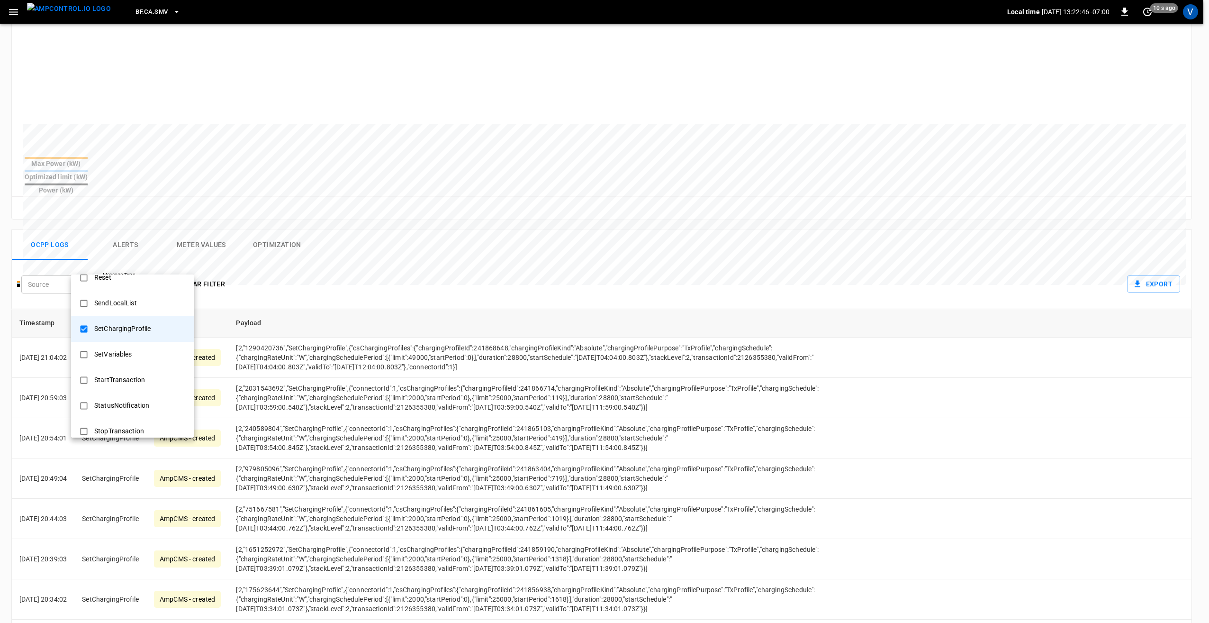
click at [365, 272] on div at bounding box center [604, 311] width 1209 height 623
